Goal: Transaction & Acquisition: Obtain resource

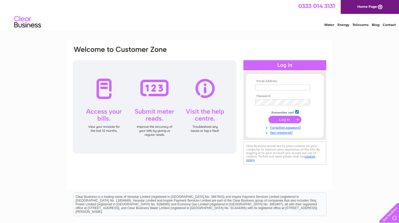
type input "[EMAIL_ADDRESS][DOMAIN_NAME]"
click at [274, 123] on input "submit" at bounding box center [285, 119] width 33 height 7
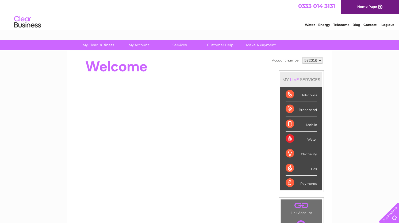
click at [309, 58] on select "572016 991079" at bounding box center [313, 60] width 20 height 6
select select "991079"
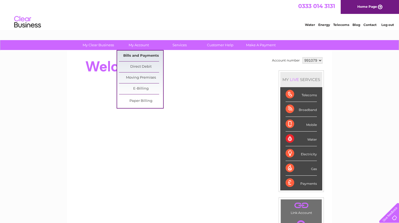
click at [139, 59] on link "Bills and Payments" at bounding box center [141, 56] width 44 height 11
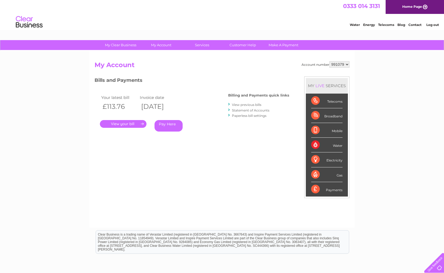
click at [125, 124] on link "." at bounding box center [123, 124] width 47 height 8
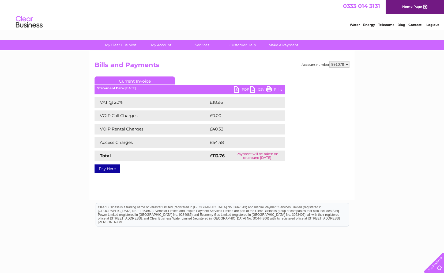
click at [242, 89] on link "PDF" at bounding box center [242, 90] width 16 height 8
